Goal: Task Accomplishment & Management: Manage account settings

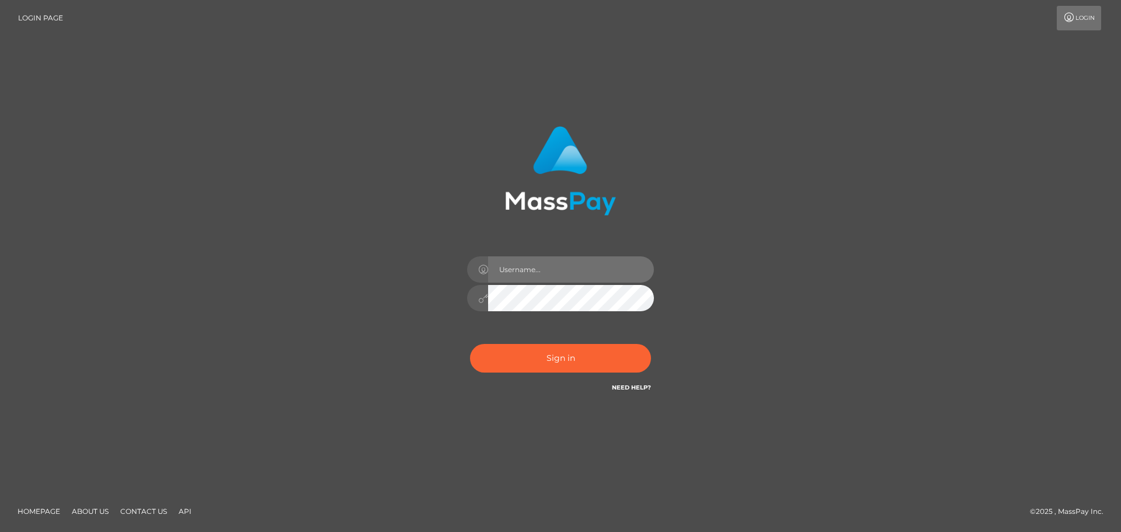
click at [526, 271] on input "text" at bounding box center [571, 269] width 166 height 26
paste input "hello.feetfinder"
type input "hello.feetfinder"
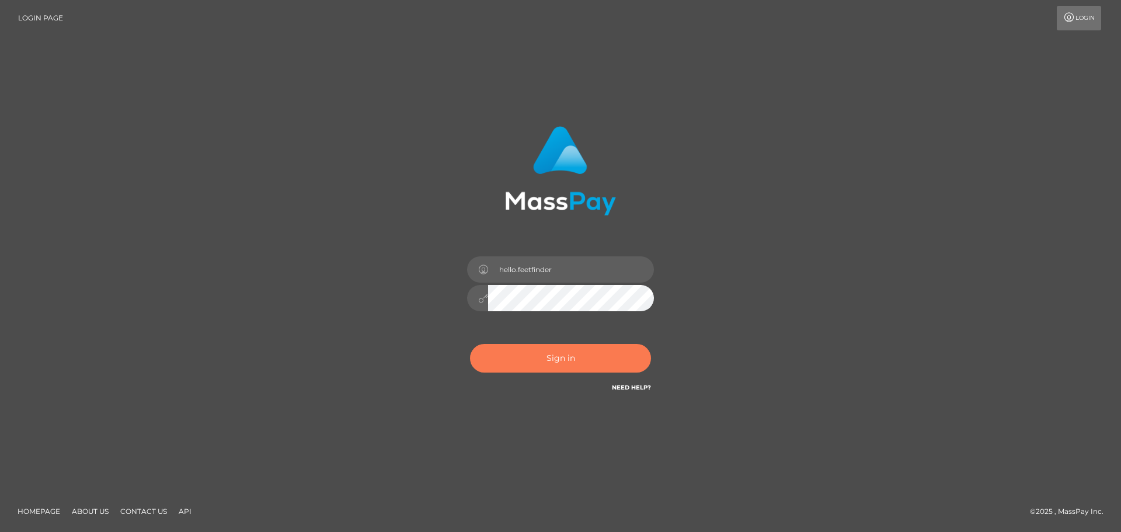
click at [522, 360] on button "Sign in" at bounding box center [560, 358] width 181 height 29
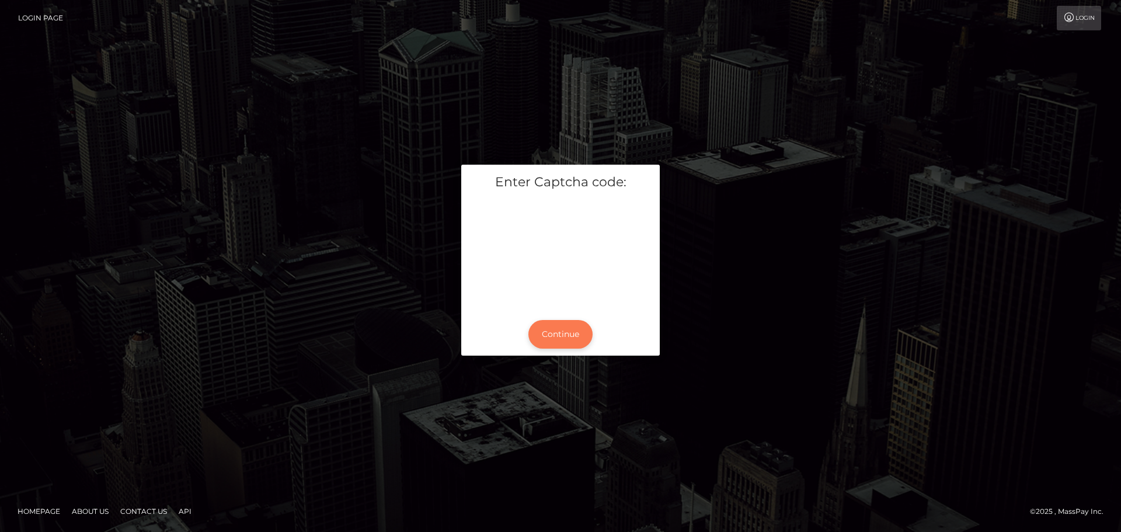
click at [564, 335] on button "Continue" at bounding box center [560, 334] width 64 height 29
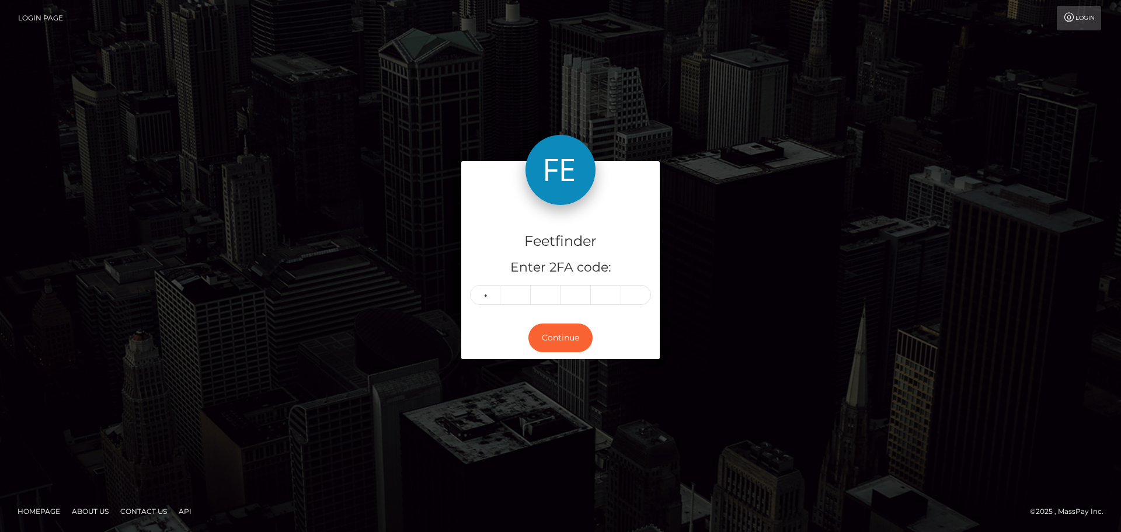
type input "7"
type input "5"
type input "3"
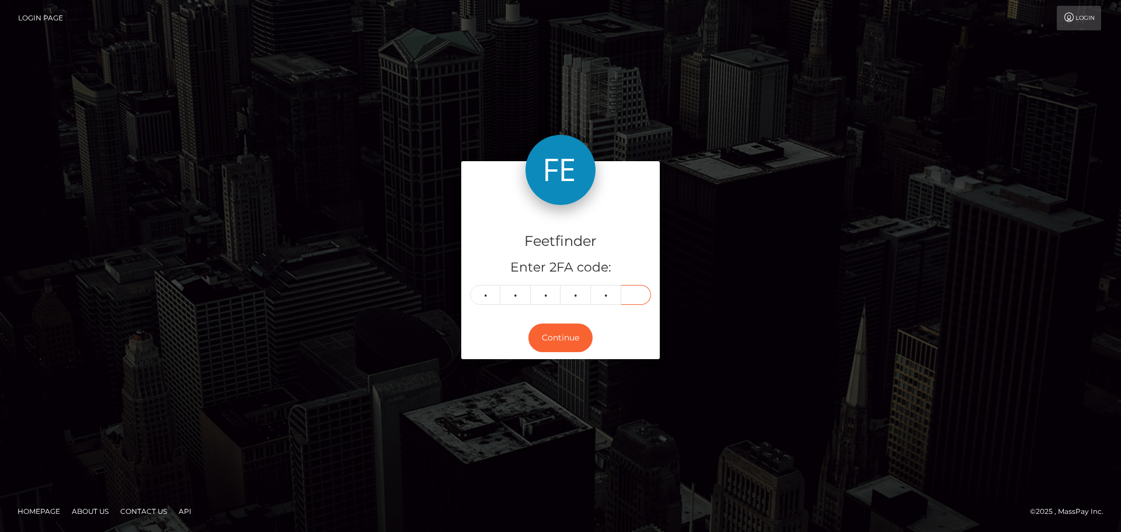
type input "7"
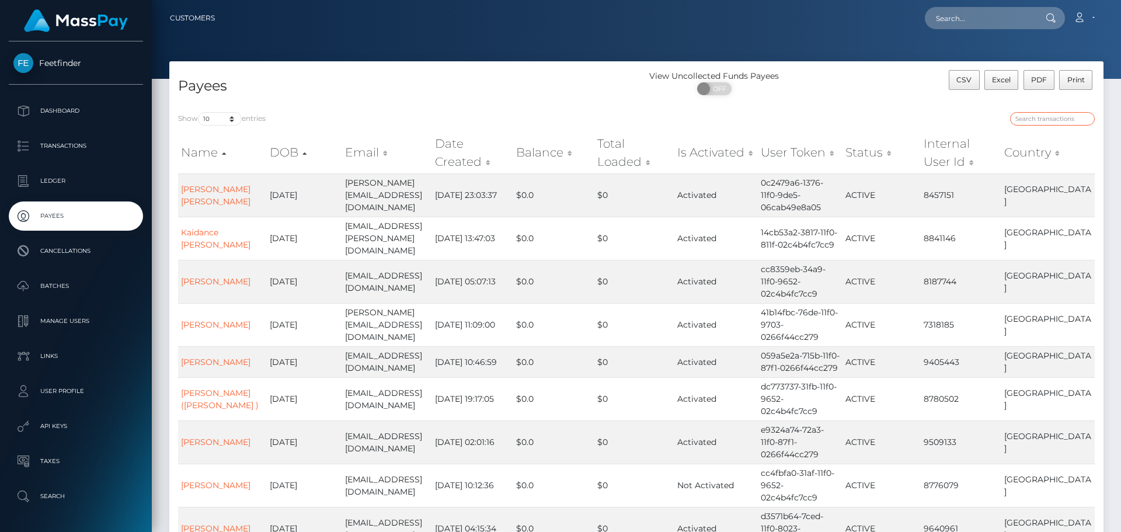
click at [1047, 120] on input "search" at bounding box center [1052, 118] width 85 height 13
paste input "92a1673b-7dc0-11f0-8023-0266f44cc279"
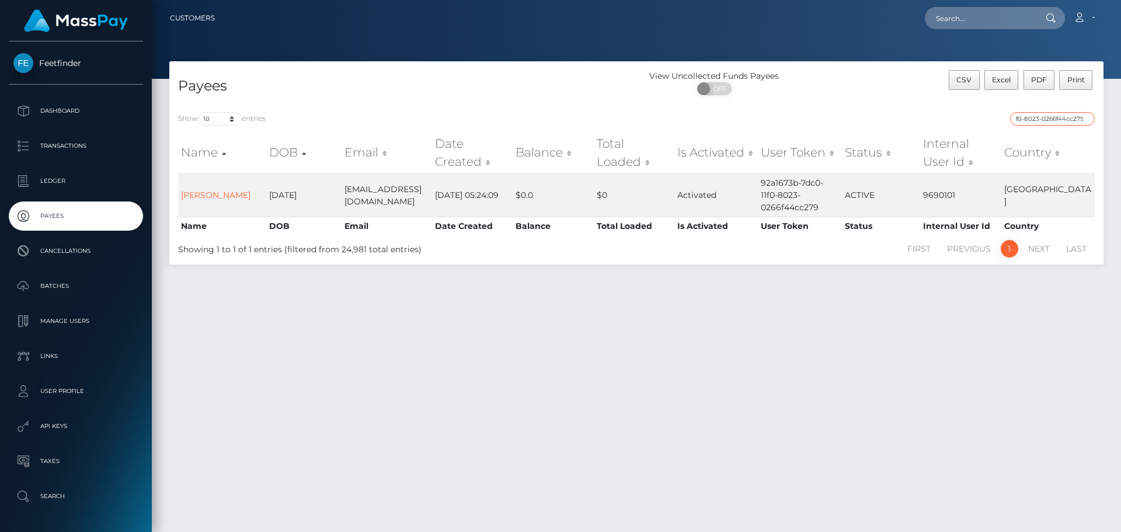
type input "92a1673b-7dc0-11f0-8023-0266f44cc279"
